Goal: Book appointment/travel/reservation

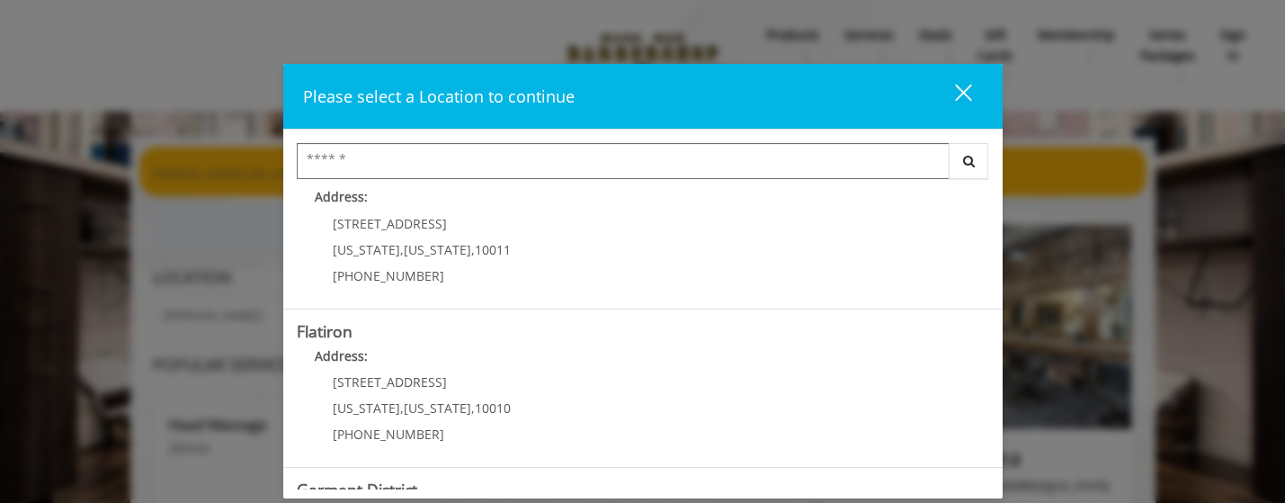
scroll to position [370, 0]
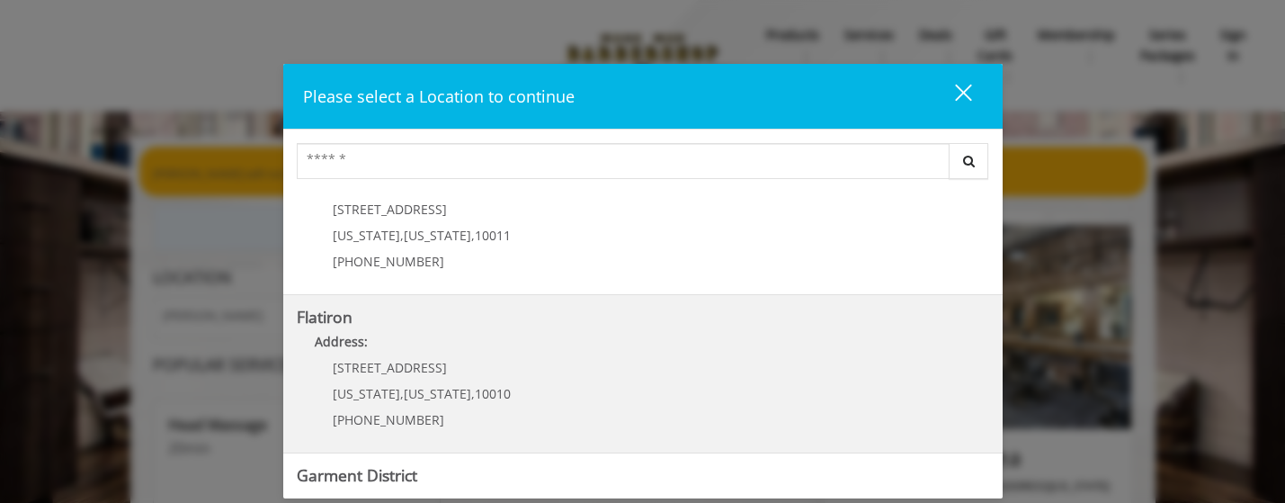
click at [684, 325] on h5 "Flatiron" at bounding box center [643, 316] width 692 height 17
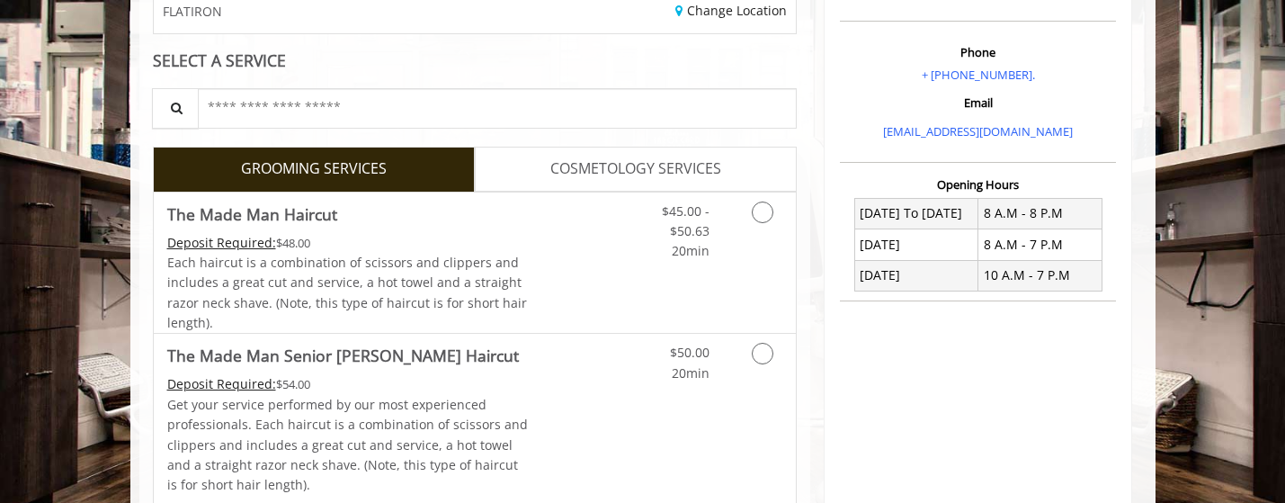
scroll to position [300, 0]
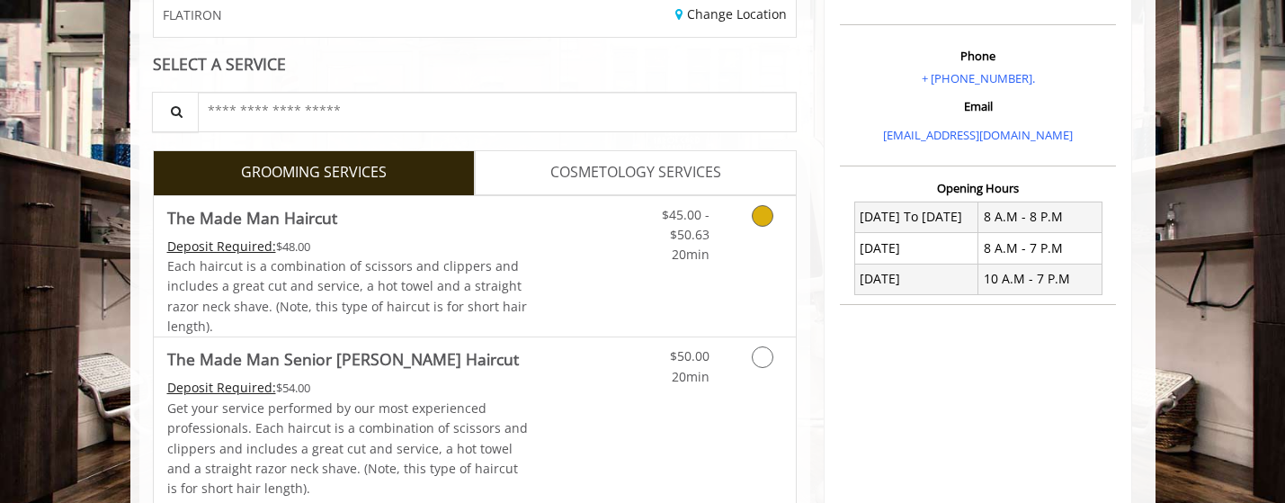
click at [760, 214] on icon "Grooming services" at bounding box center [763, 216] width 22 height 22
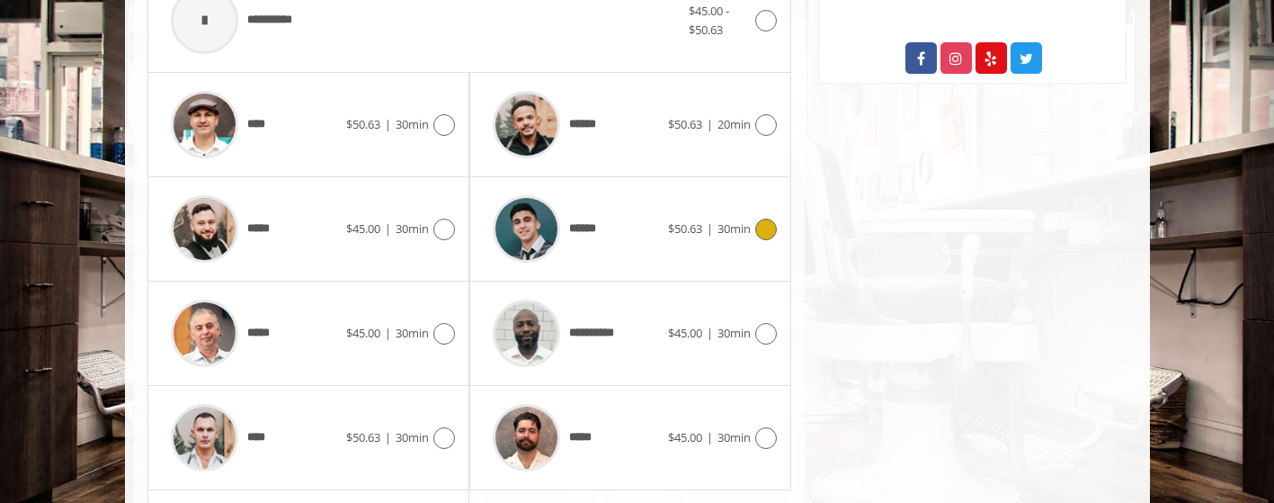
scroll to position [810, 0]
